Goal: Task Accomplishment & Management: Manage account settings

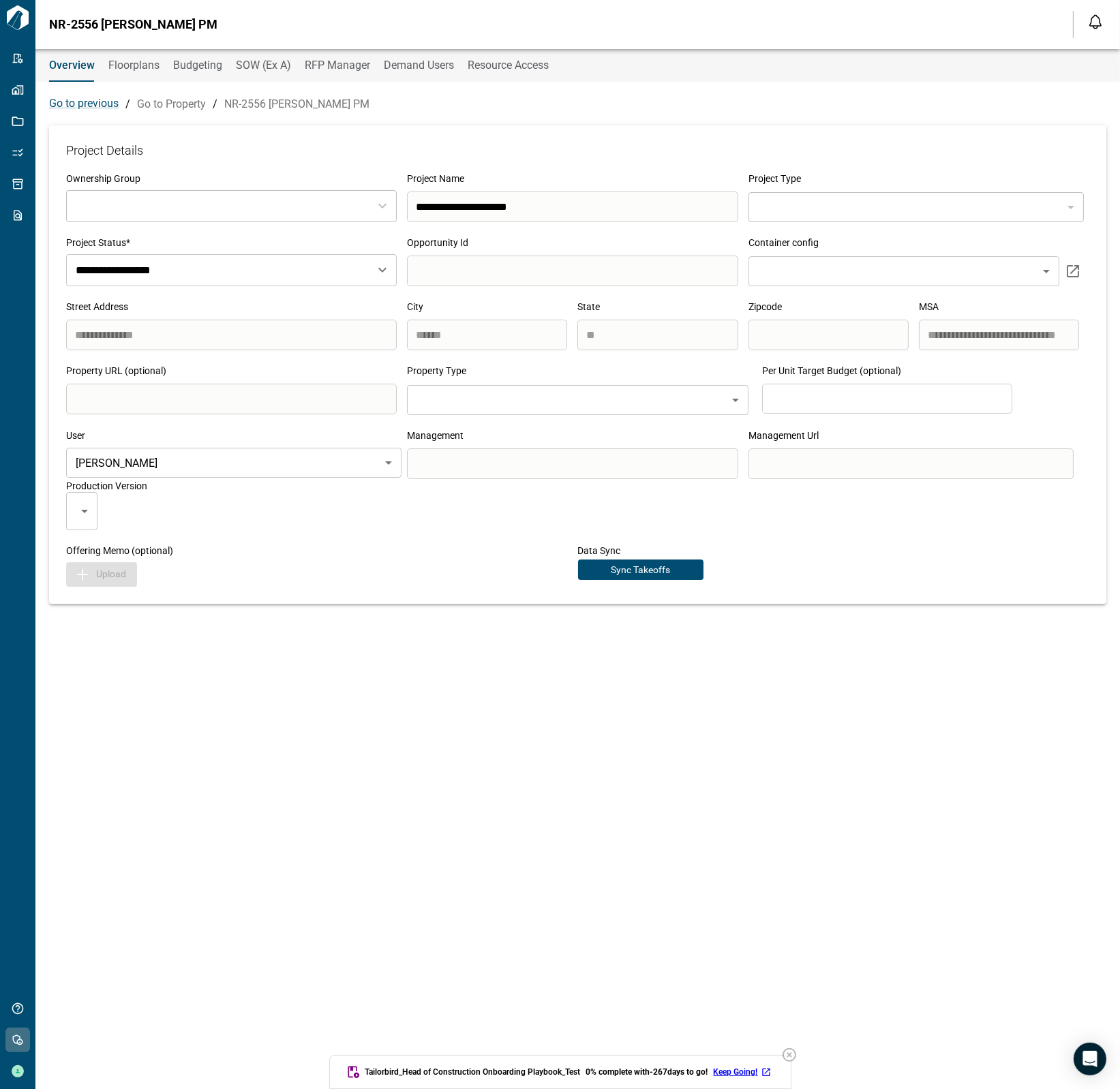
type input "***"
type input "**********"
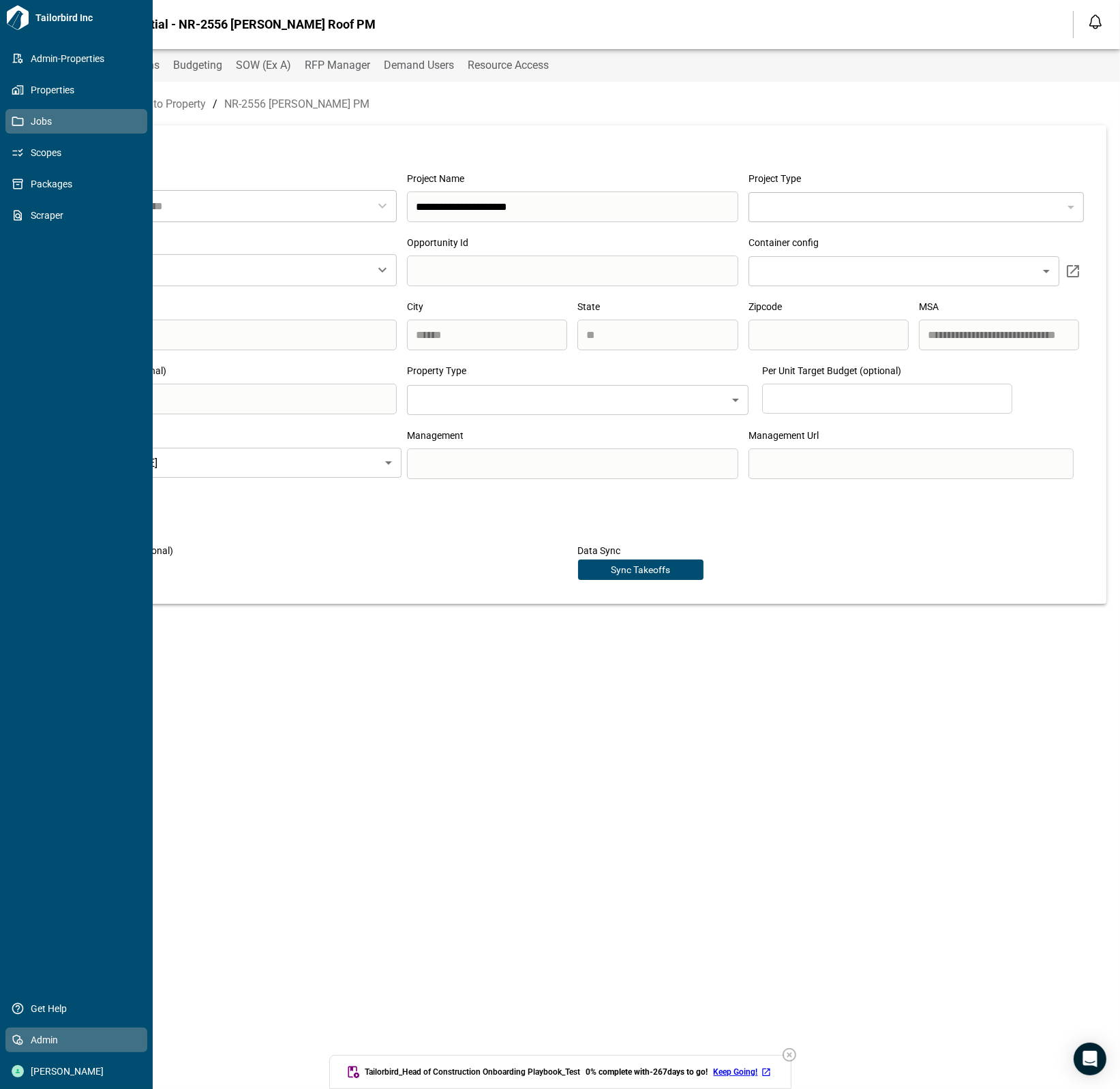
click at [28, 117] on span "Jobs" at bounding box center [79, 122] width 111 height 14
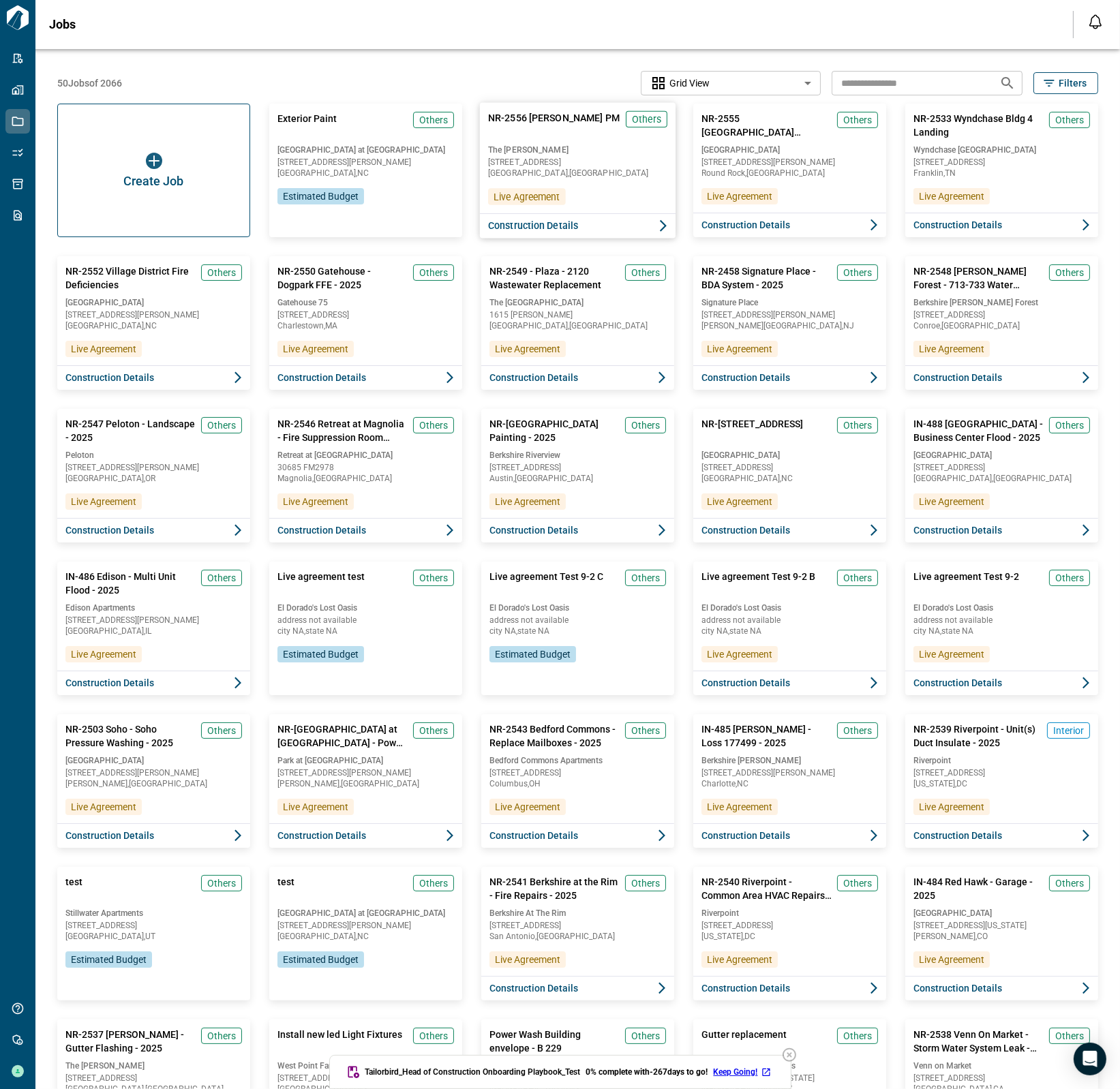
click at [590, 187] on div "NR-2556 [PERSON_NAME] Roof PM Others The [PERSON_NAME] [STREET_ADDRESS] Live Ag…" at bounding box center [578, 158] width 196 height 111
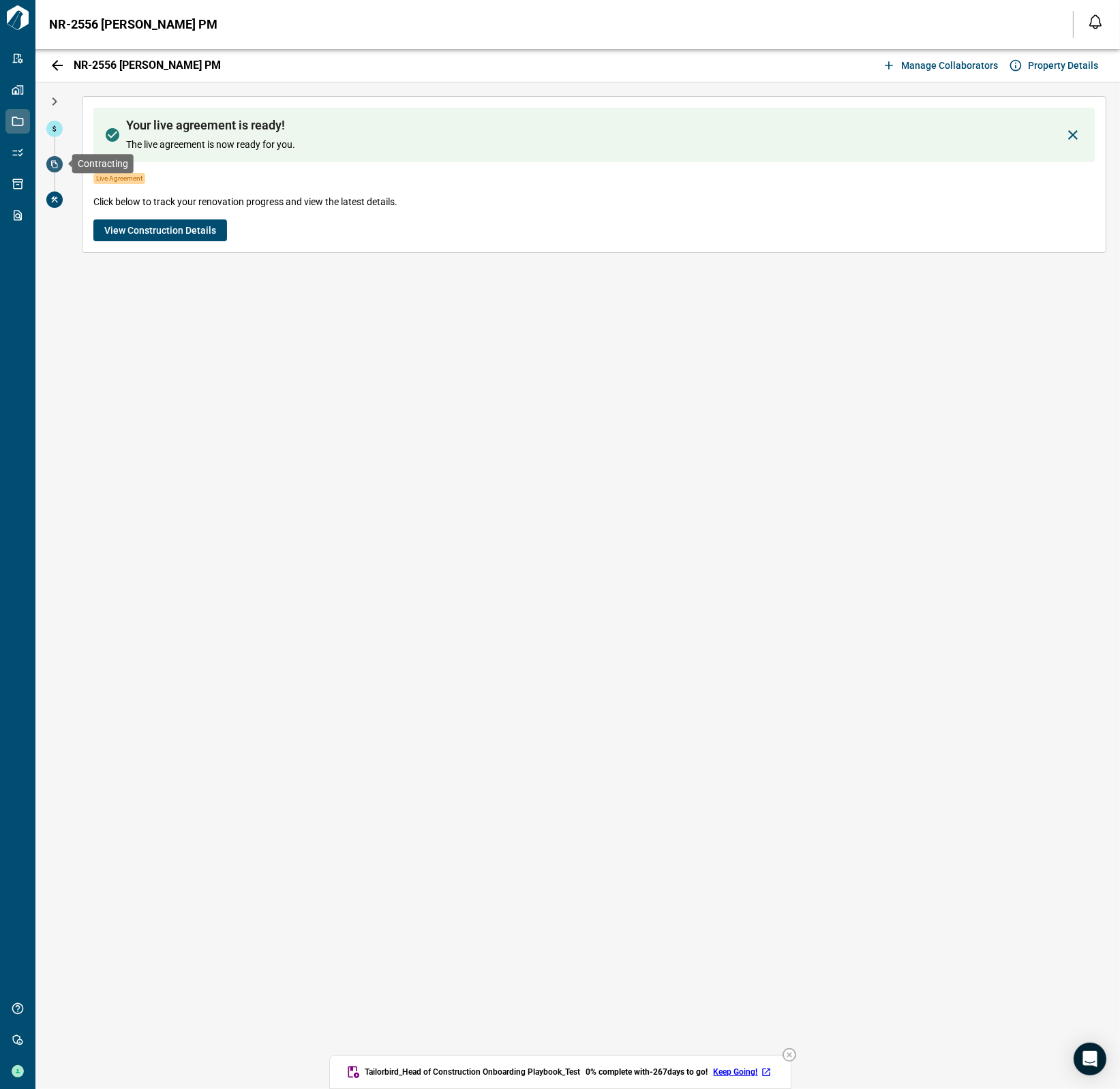
click at [58, 161] on span at bounding box center [54, 164] width 16 height 16
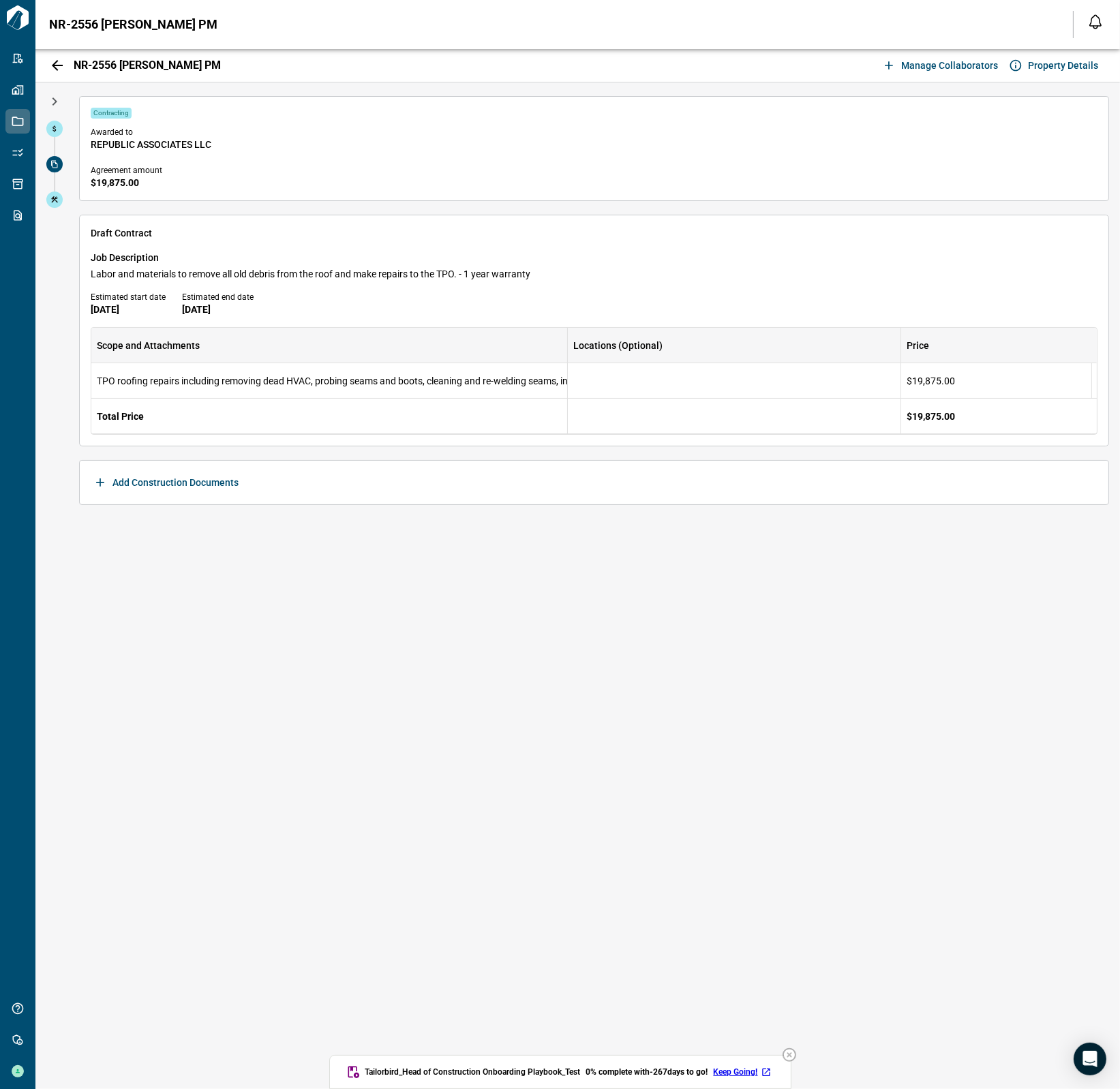
click at [142, 147] on span "REPUBLIC ASSOCIATES LLC" at bounding box center [594, 145] width 1007 height 14
click at [57, 126] on icon at bounding box center [55, 129] width 9 height 9
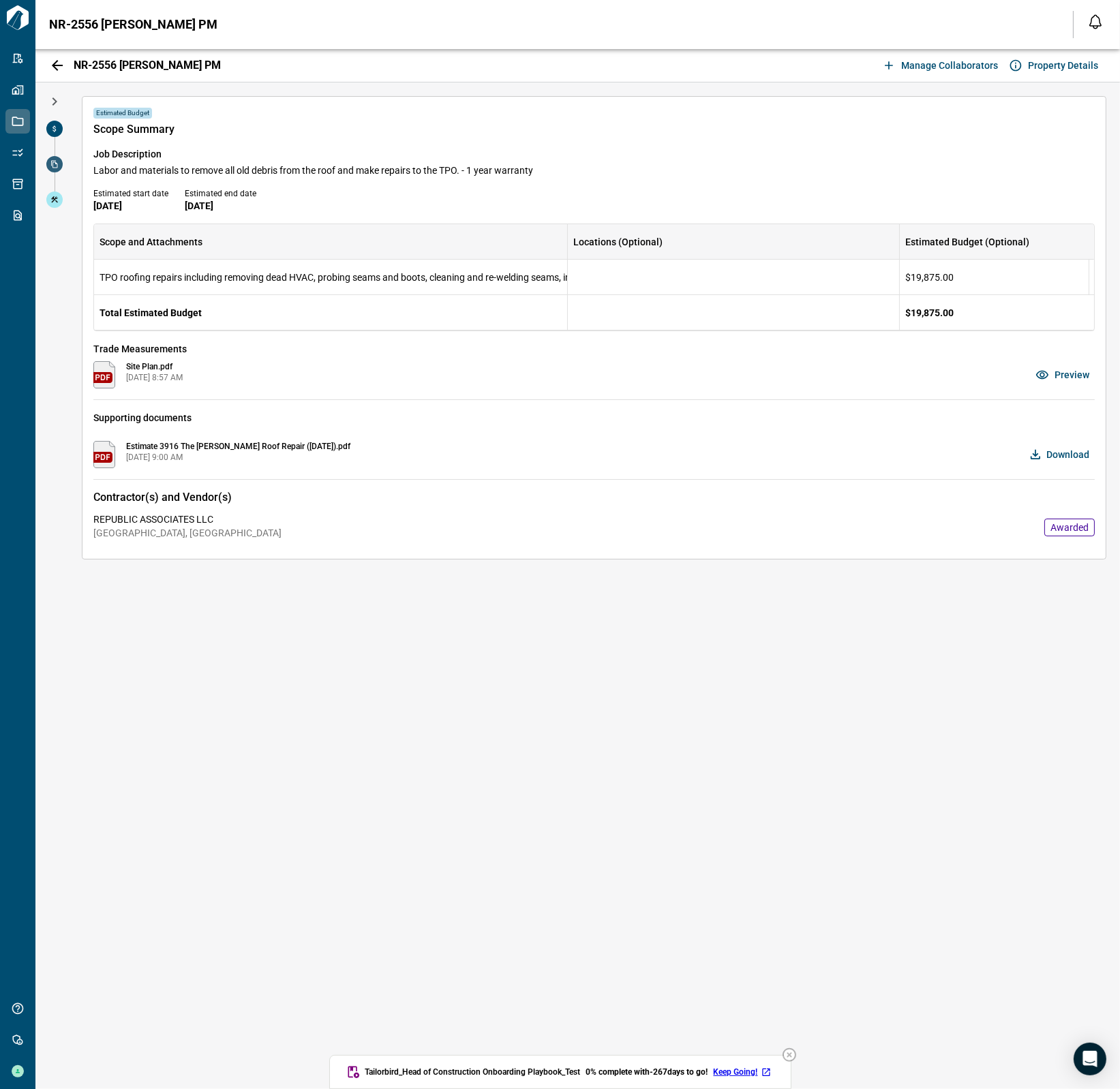
click at [55, 170] on span at bounding box center [54, 164] width 16 height 16
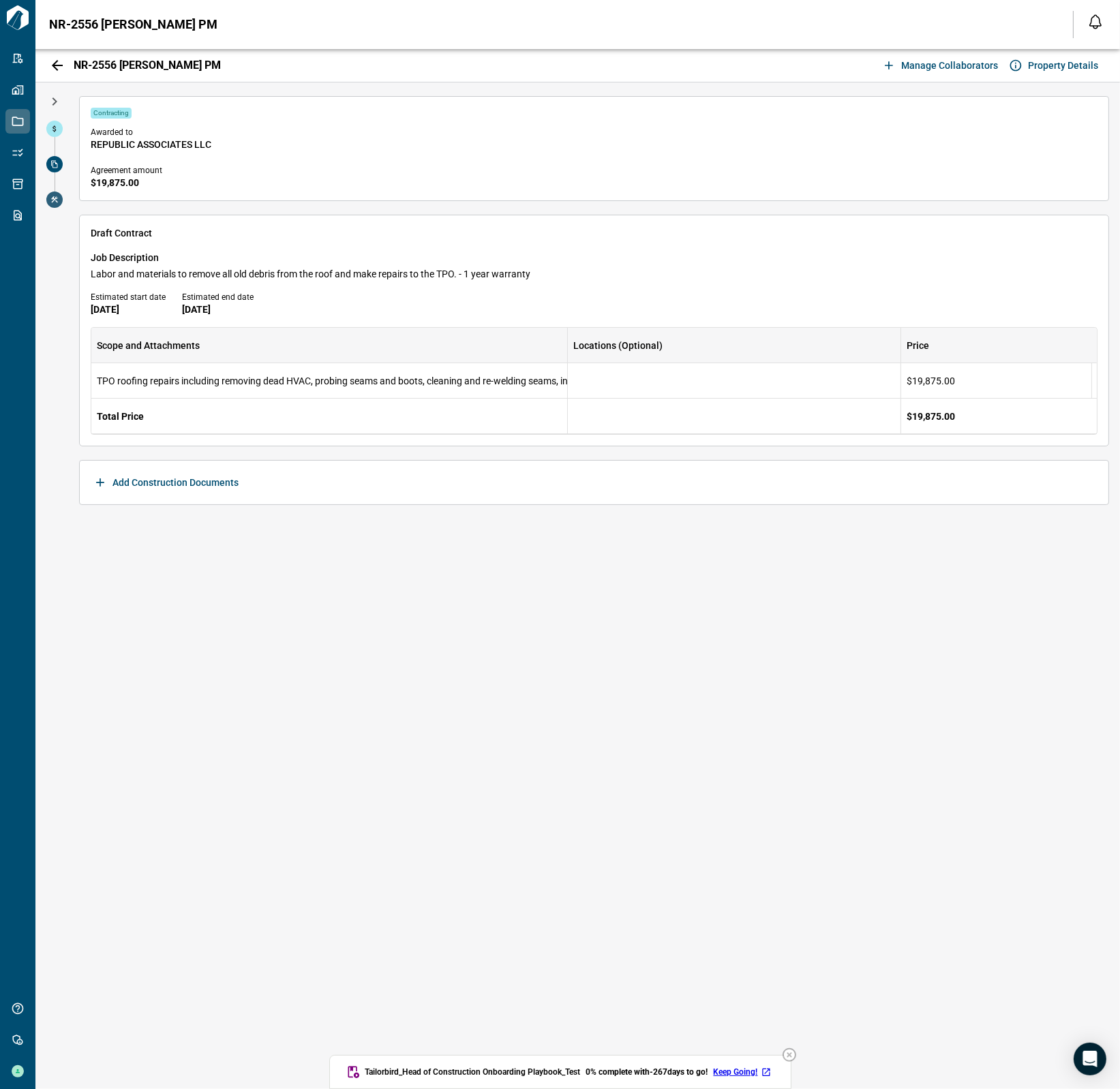
click at [54, 206] on span at bounding box center [54, 199] width 16 height 16
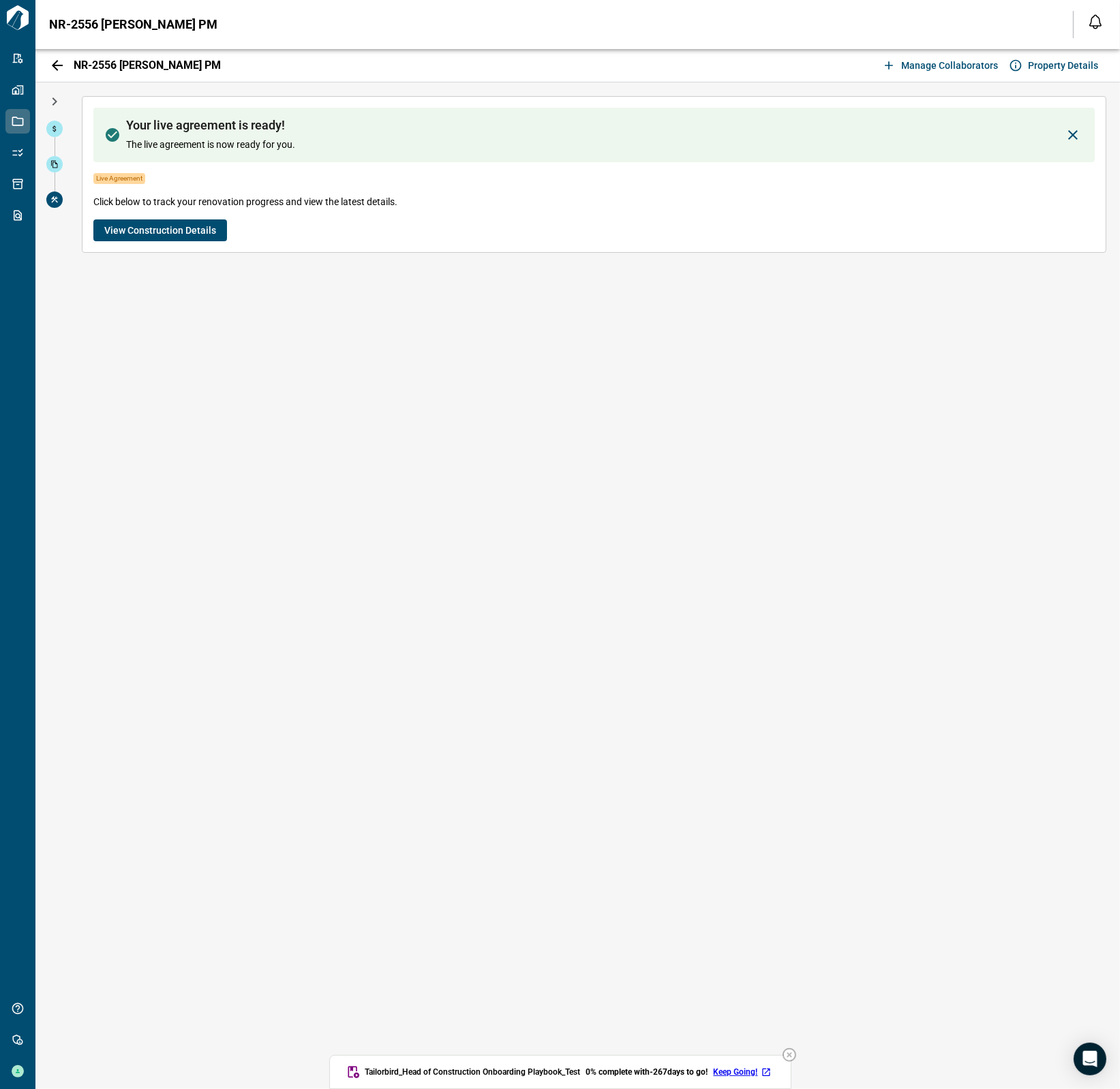
click at [160, 234] on span "View Construction Details" at bounding box center [160, 231] width 111 height 14
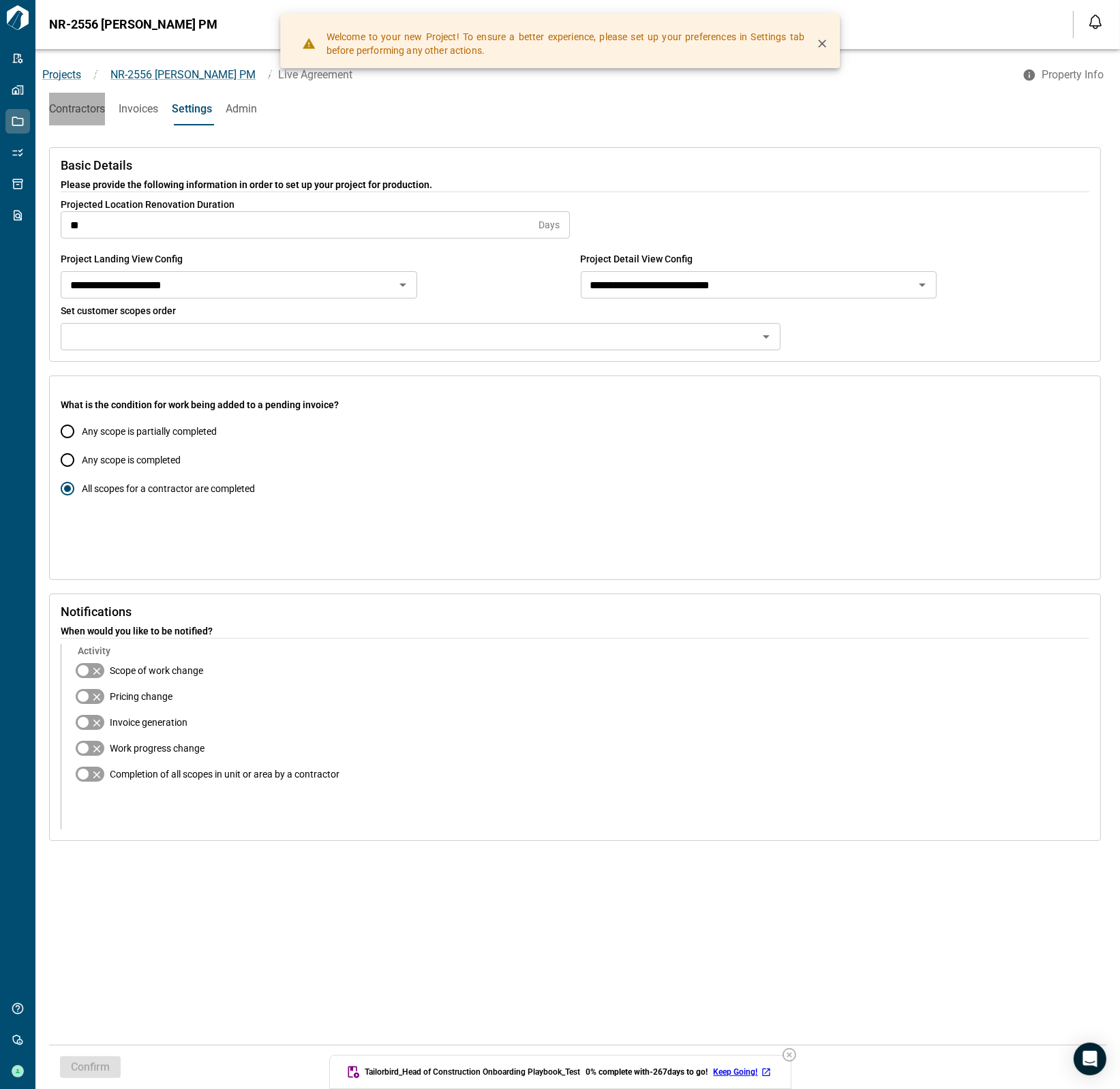
click at [69, 116] on button "Contractors" at bounding box center [76, 109] width 56 height 33
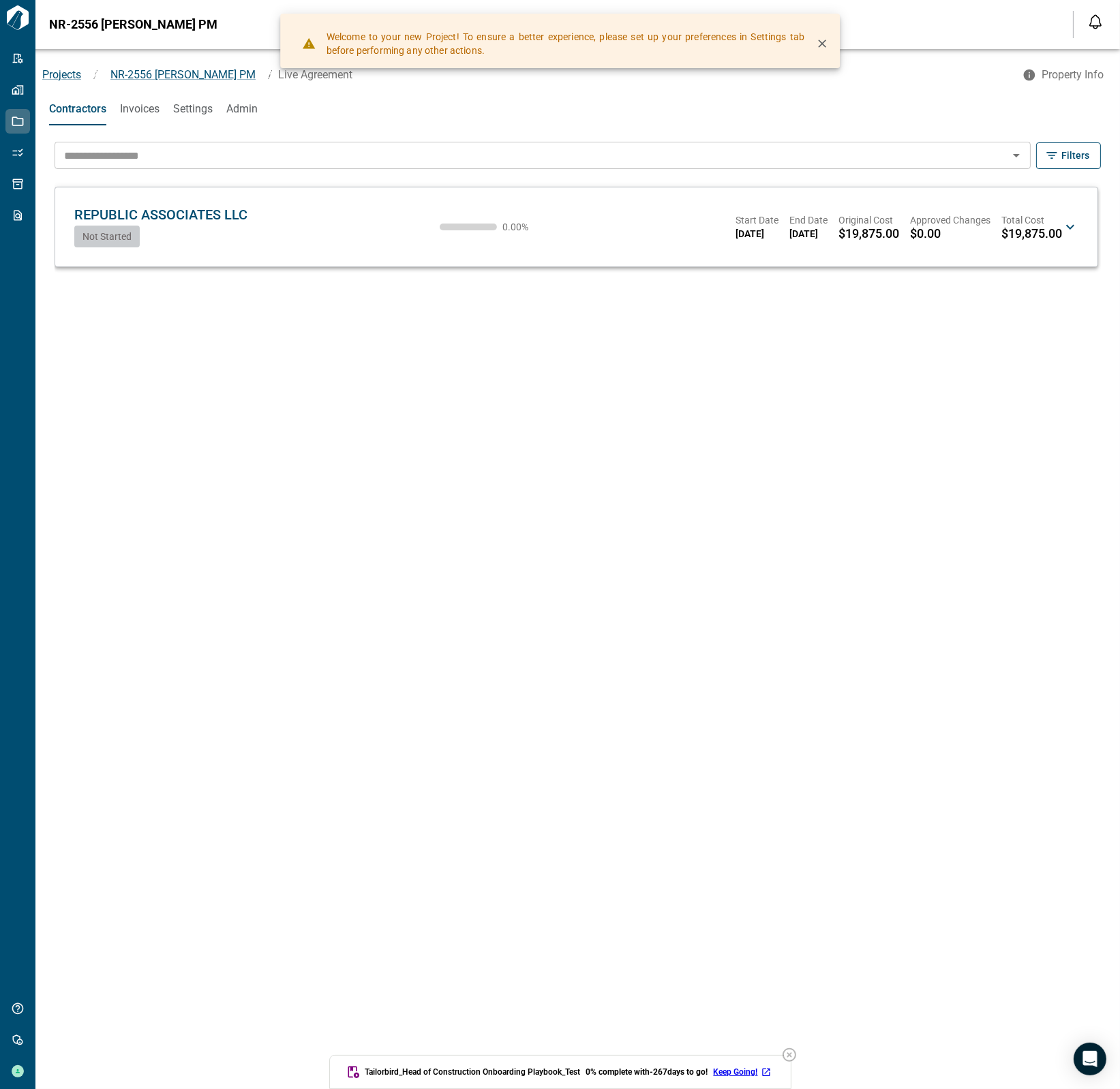
click at [135, 248] on div "REPUBLIC ASSOCIATES LLC RA Not Started 0.00 % Start Date [DATE] End Date [DATE]…" at bounding box center [576, 226] width 1015 height 57
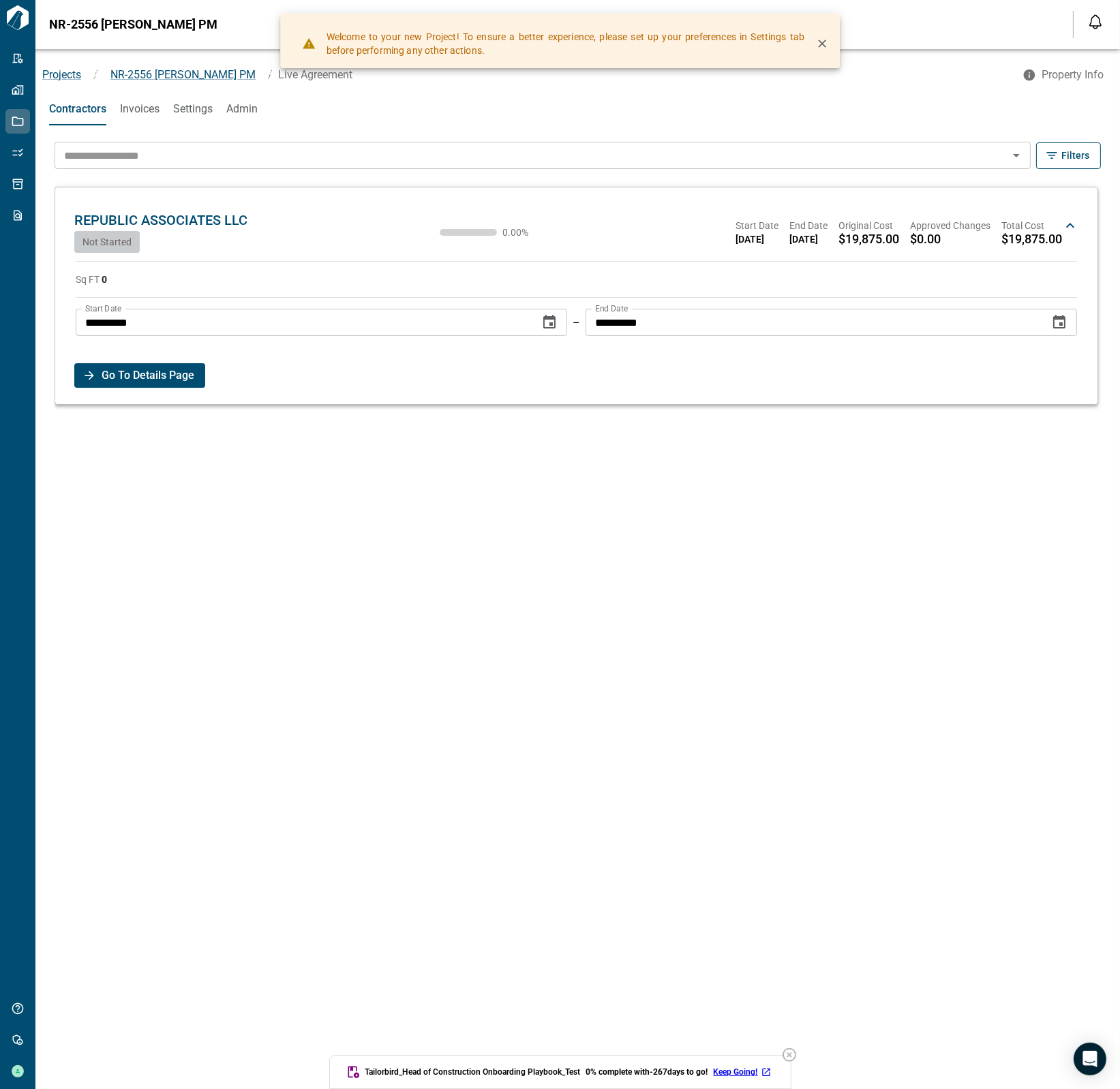
click at [181, 379] on span "Go To Details Page" at bounding box center [148, 376] width 93 height 25
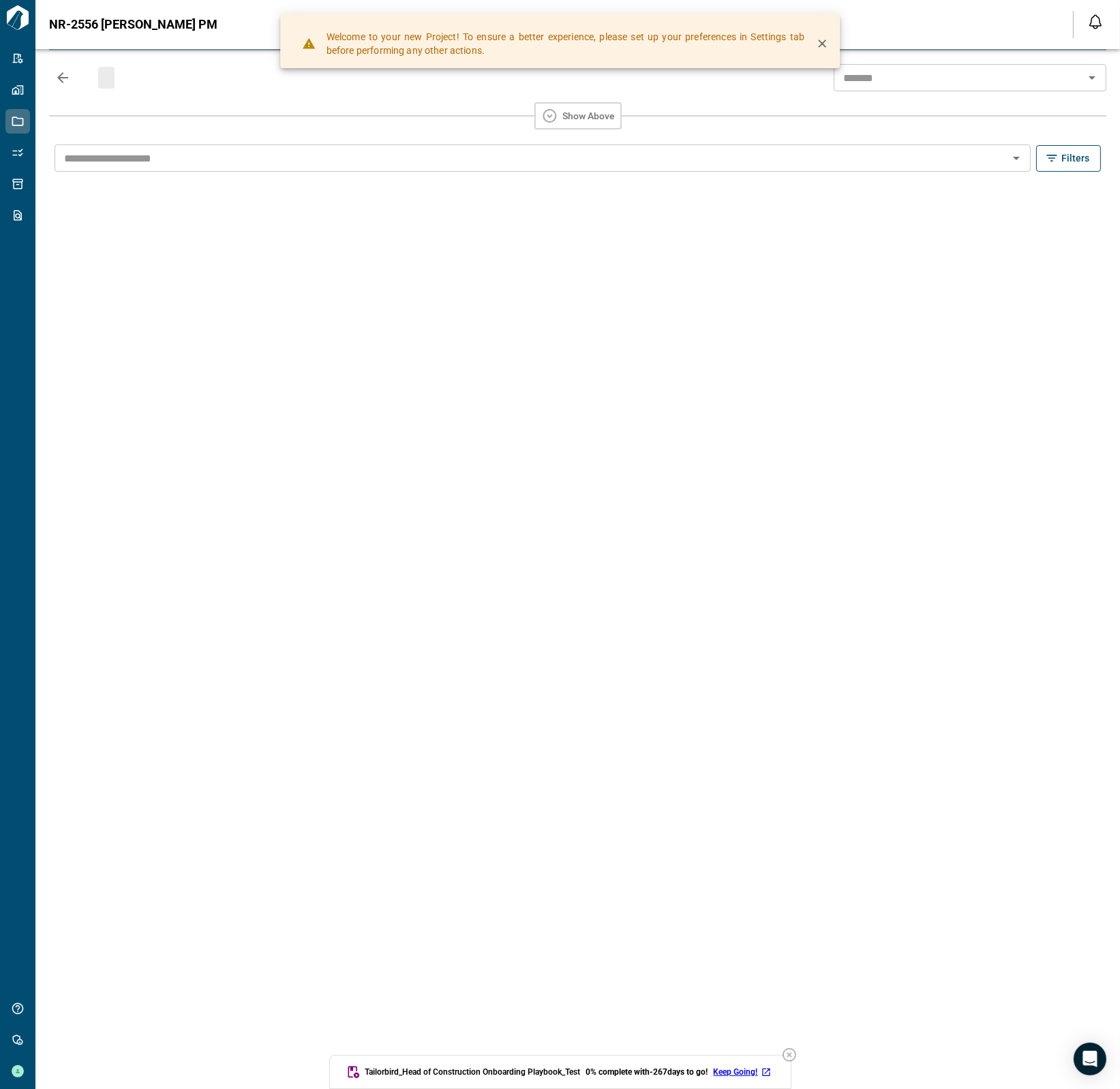
click at [822, 40] on icon "button" at bounding box center [822, 44] width 14 height 14
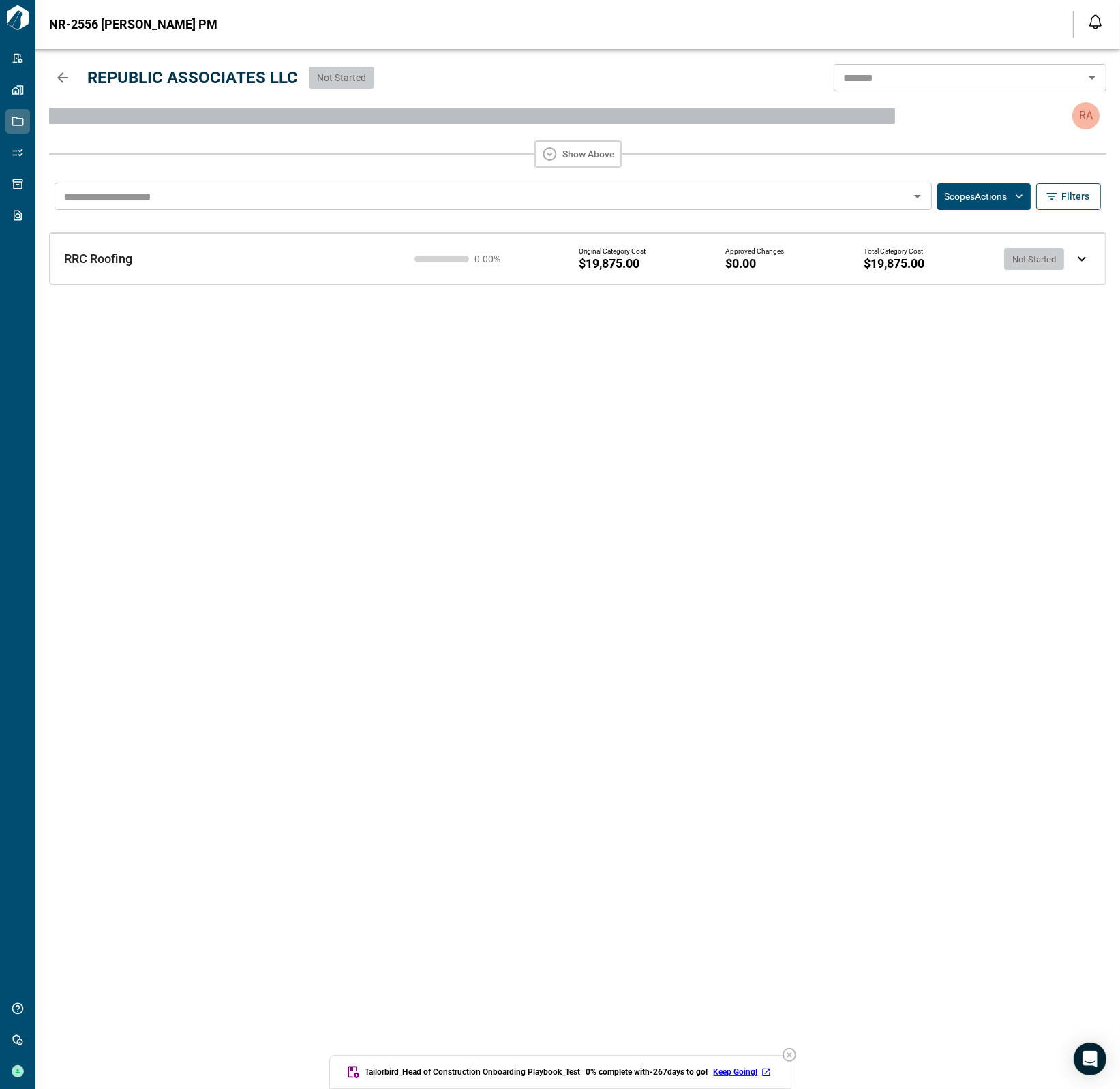
click at [301, 271] on div "RRC Roofing RRC Roofing 0.00 % Original Category Cost $19,875.00 Approved Chang…" at bounding box center [559, 248] width 1035 height 56
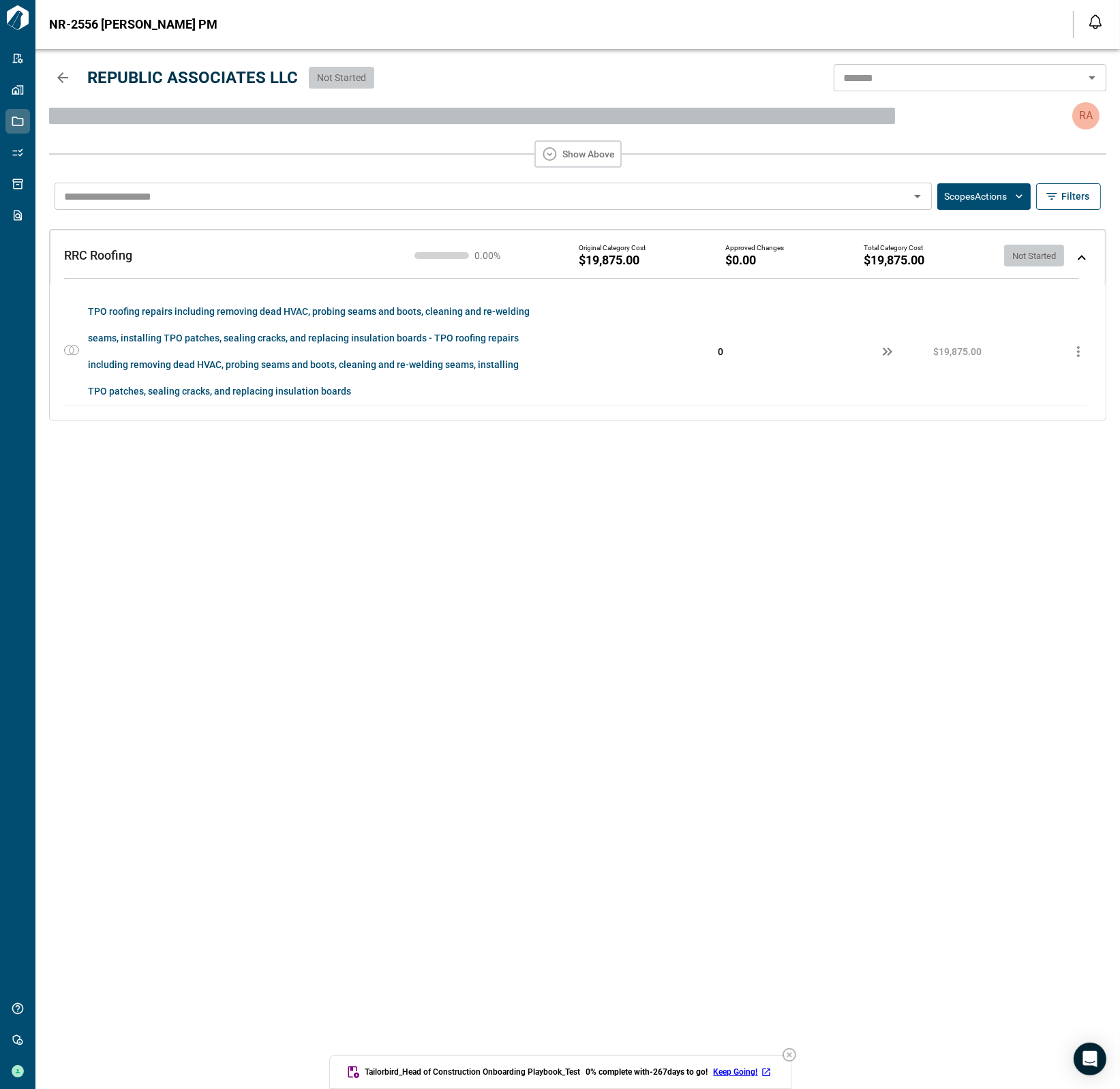
click at [1076, 356] on icon "button" at bounding box center [1078, 352] width 16 height 16
click at [1025, 302] on div at bounding box center [560, 544] width 1120 height 1089
click at [992, 201] on button "Scopes Actions" at bounding box center [984, 196] width 93 height 27
click at [953, 430] on div at bounding box center [560, 544] width 1120 height 1089
click at [1081, 117] on div "RA" at bounding box center [1086, 116] width 27 height 27
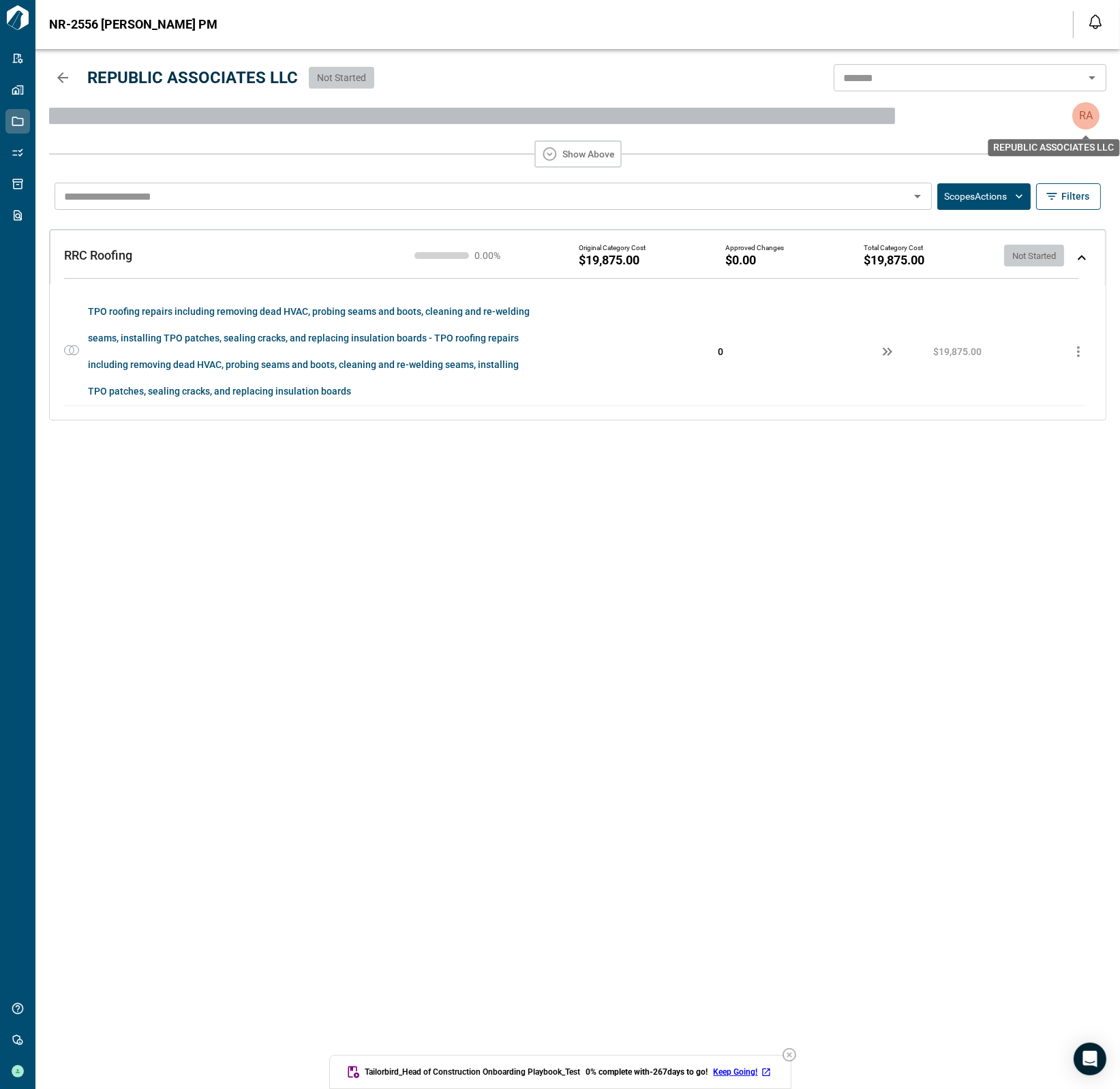
click at [1081, 117] on p "RA" at bounding box center [1086, 116] width 14 height 16
click at [58, 76] on icon "button" at bounding box center [63, 77] width 11 height 11
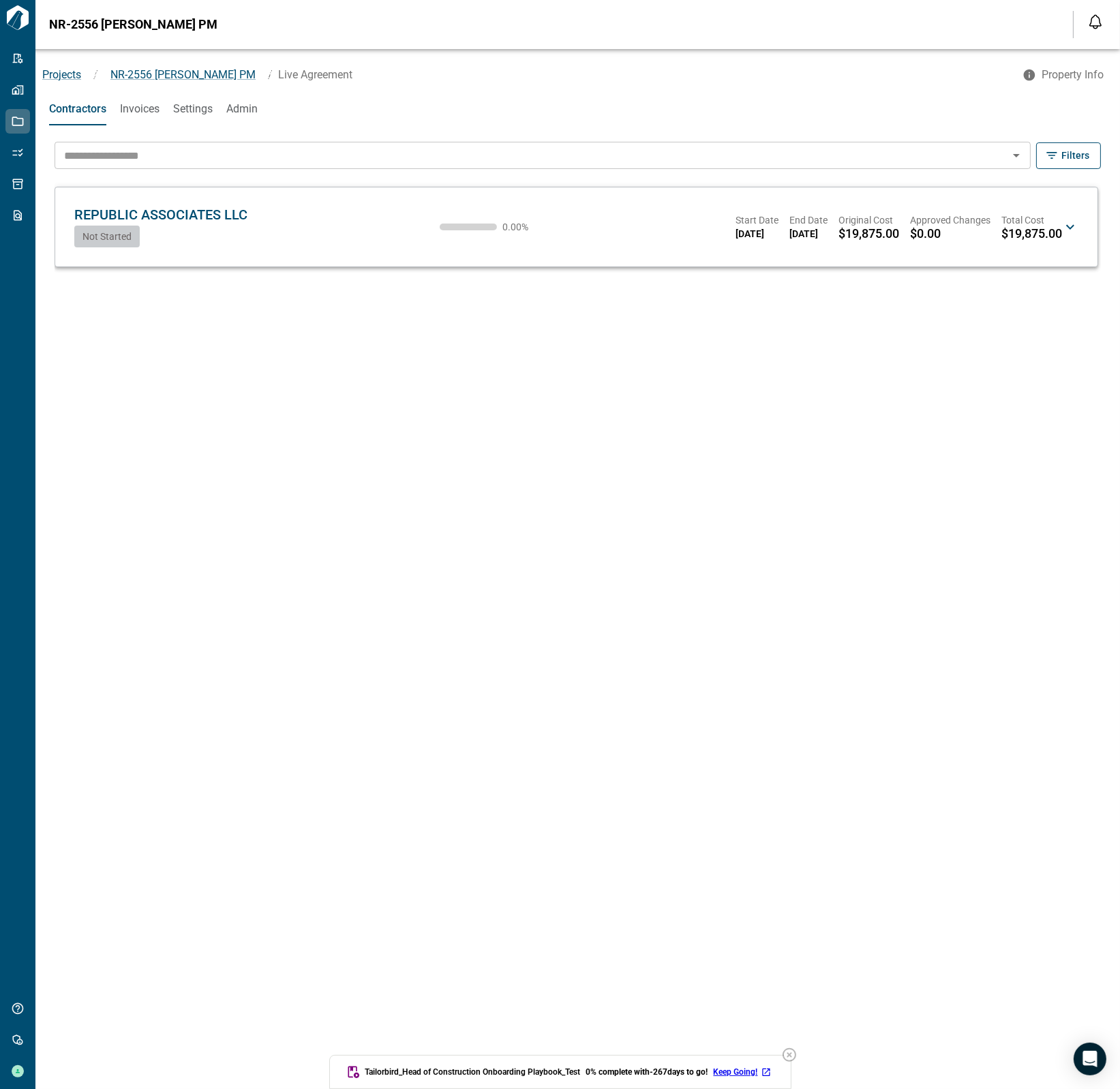
click at [274, 225] on div "REPUBLIC ASSOCIATES LLC RA Not Started 0.00 % Start Date [DATE] End Date [DATE]…" at bounding box center [569, 227] width 988 height 41
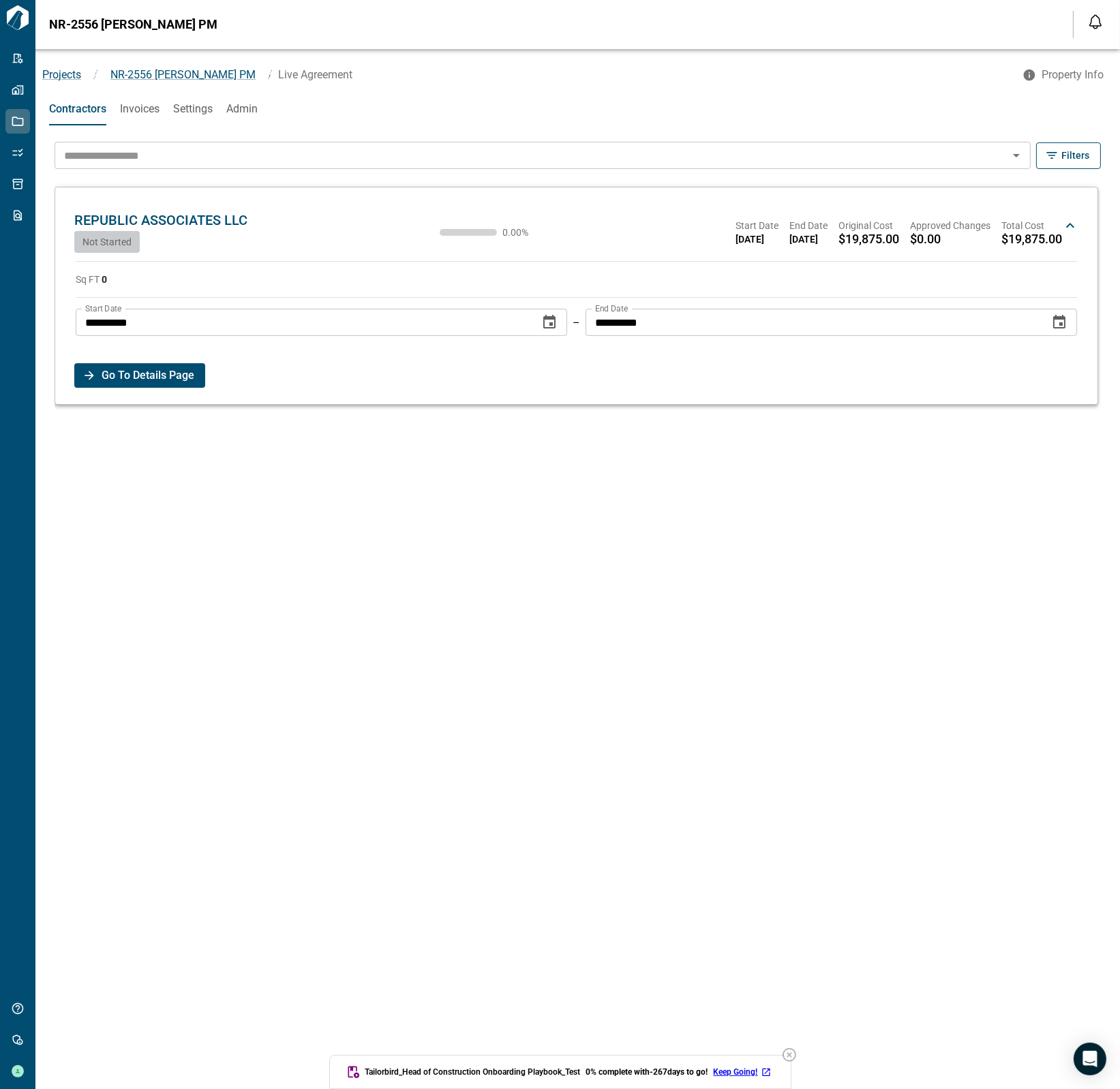
click at [207, 111] on span "Settings" at bounding box center [193, 109] width 39 height 14
